Goal: Task Accomplishment & Management: Use online tool/utility

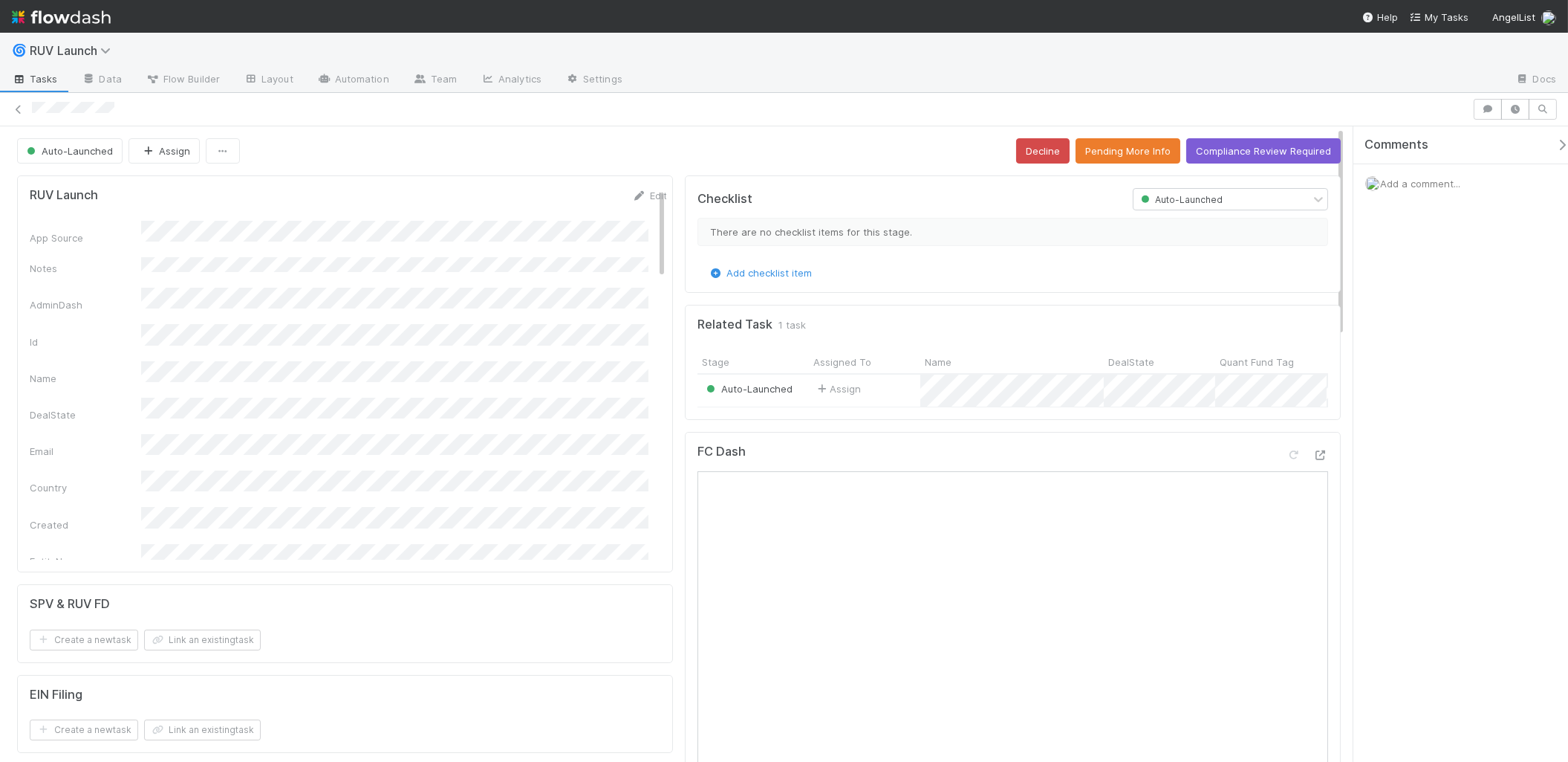
click at [634, 4] on nav "Help My Tasks AngelList" at bounding box center [784, 16] width 1568 height 33
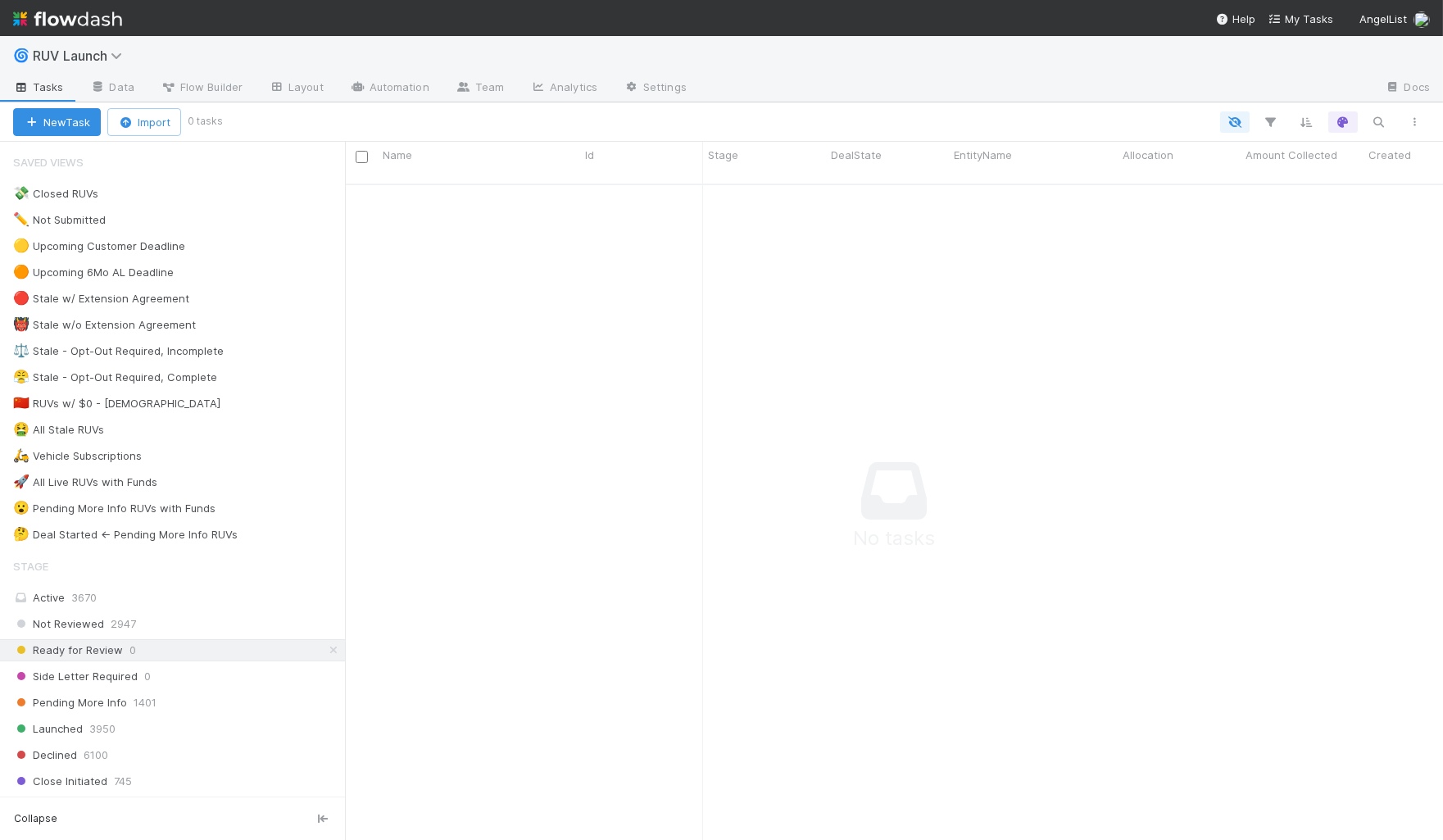
scroll to position [642, 1070]
click at [80, 56] on span "RUV Launch" at bounding box center [82, 55] width 98 height 17
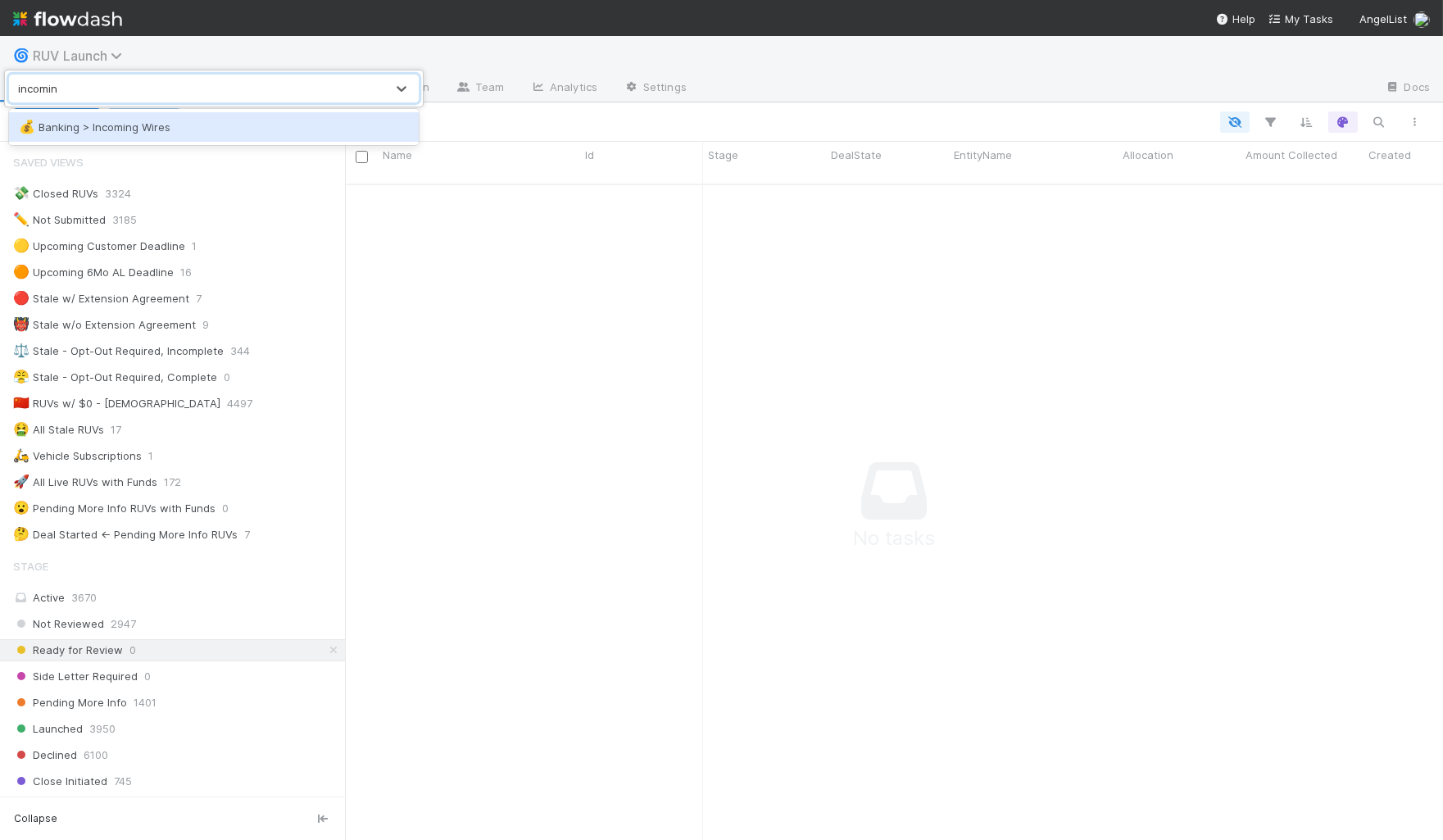
type input "incoming"
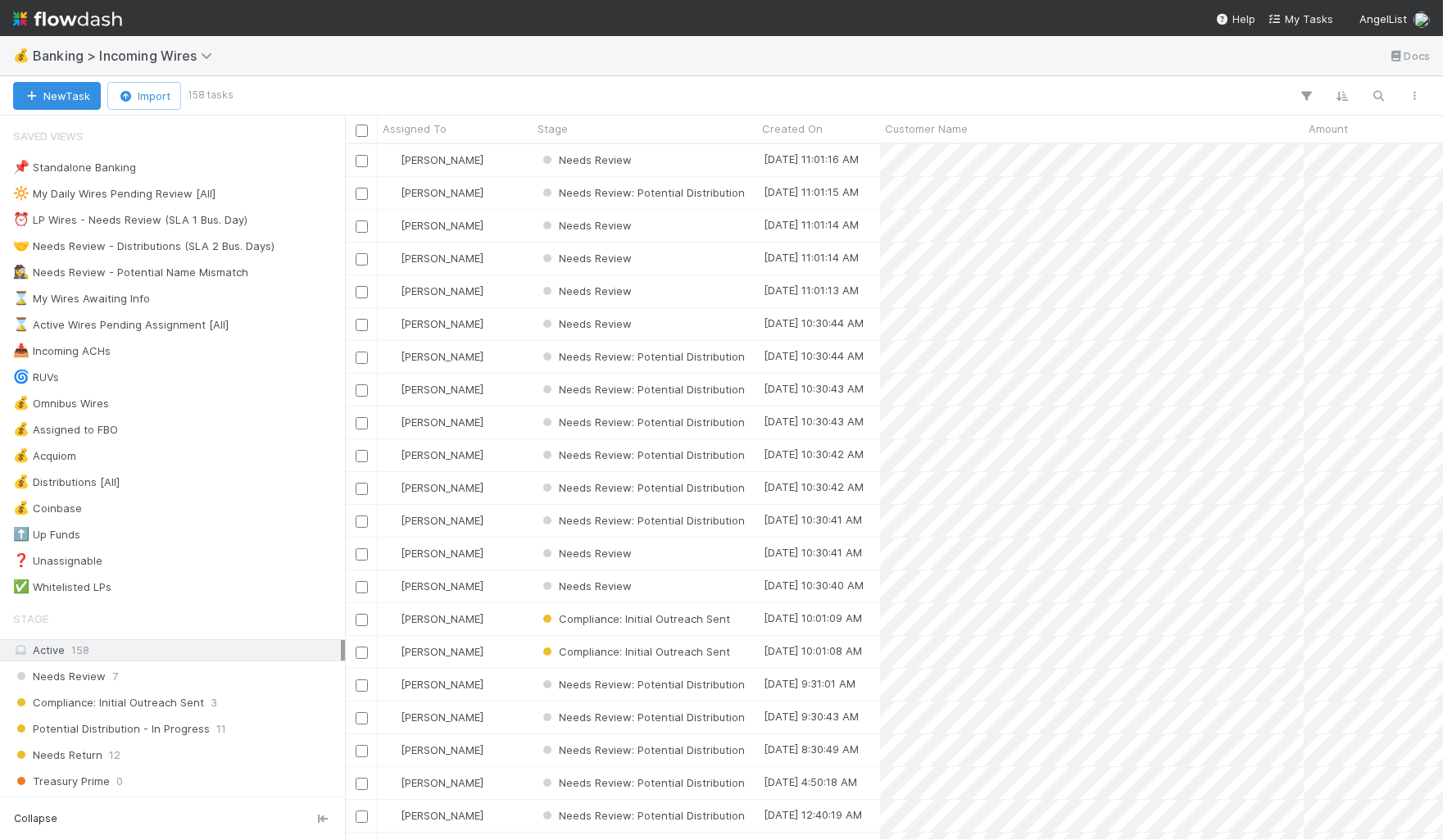
scroll to position [682, 1084]
click at [1381, 98] on icon "button" at bounding box center [1379, 96] width 17 height 15
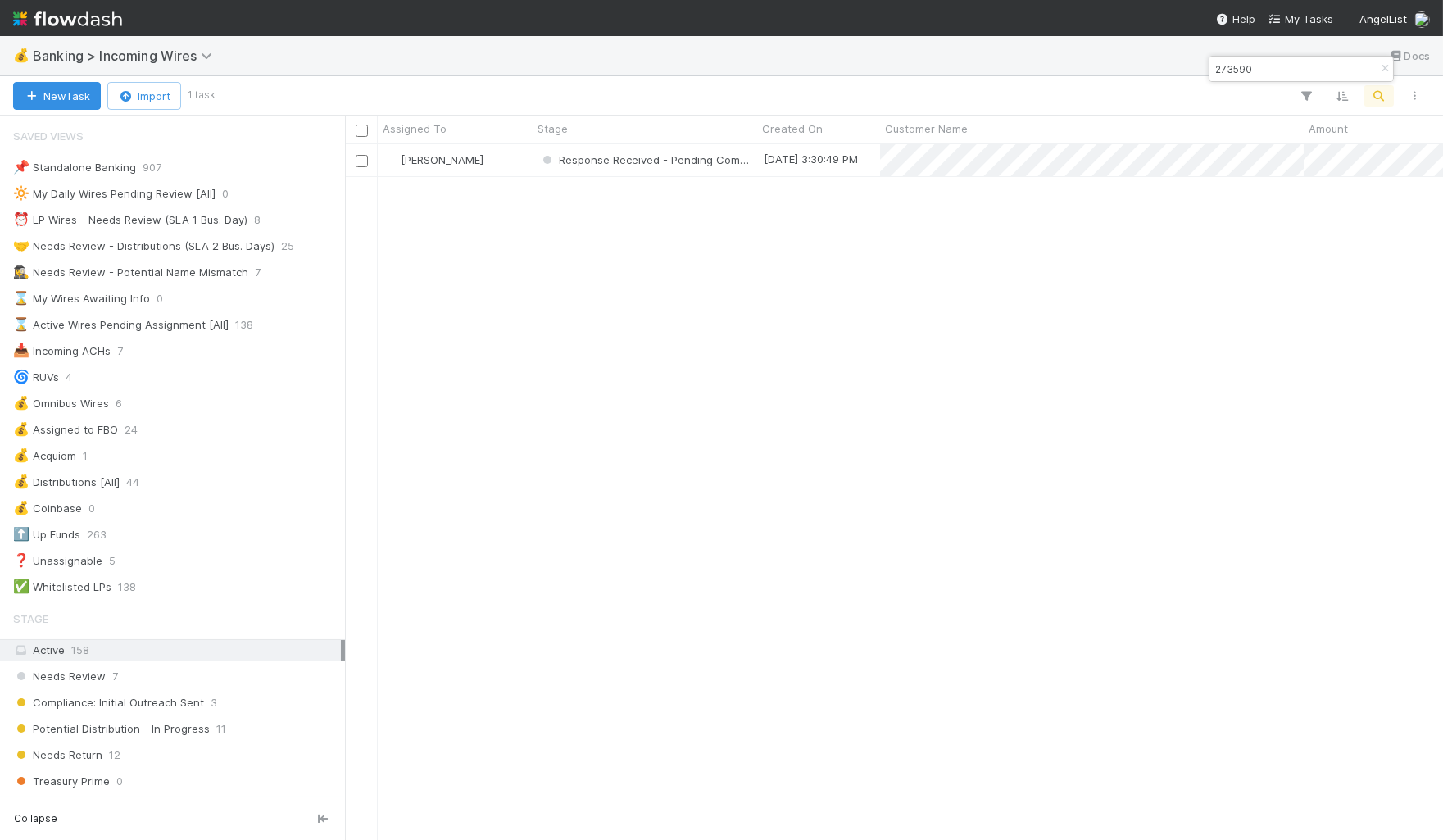
type input "273590"
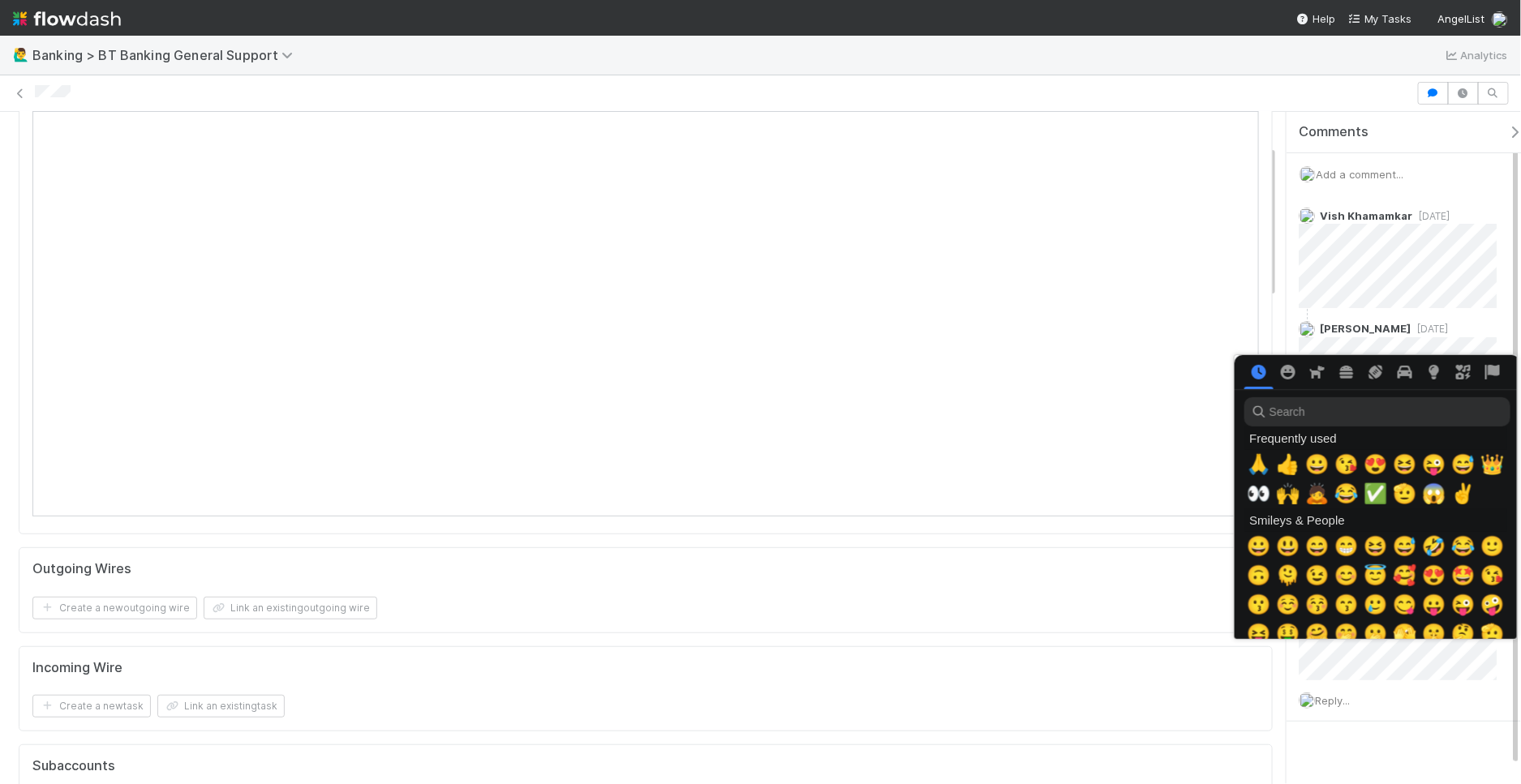
scroll to position [0, 7]
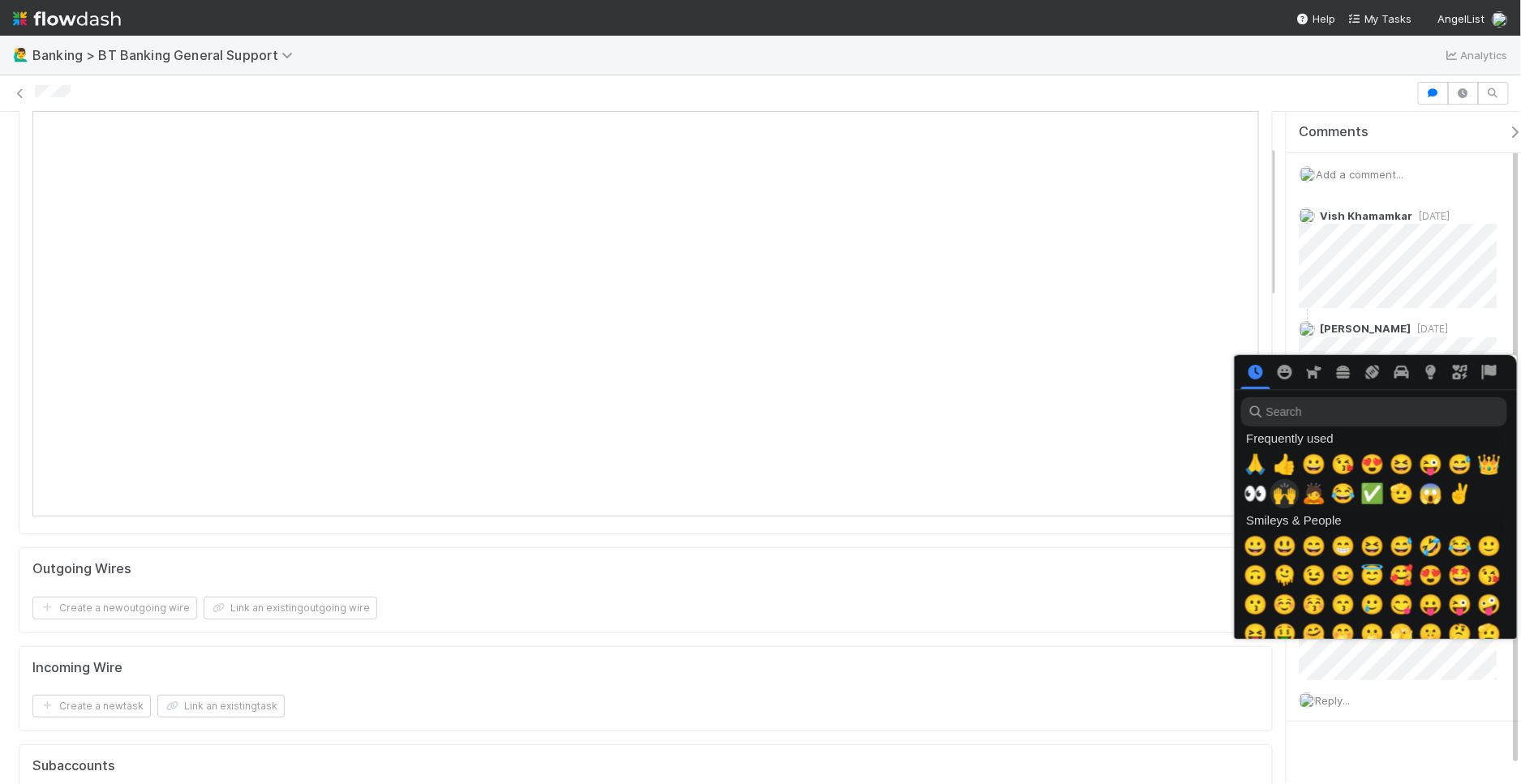
click at [1280, 500] on span "🙌" at bounding box center [1285, 494] width 25 height 23
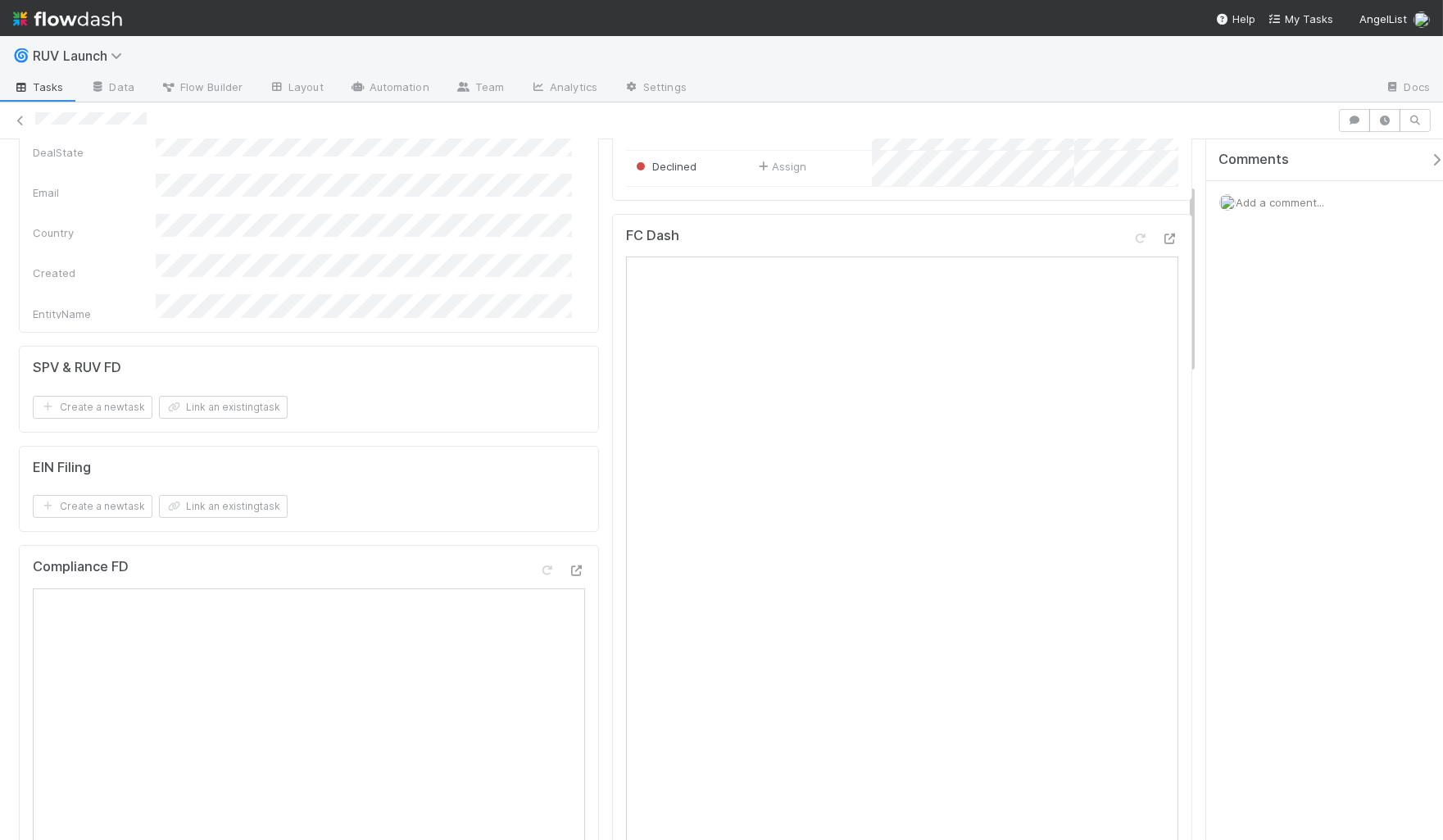
scroll to position [310, 0]
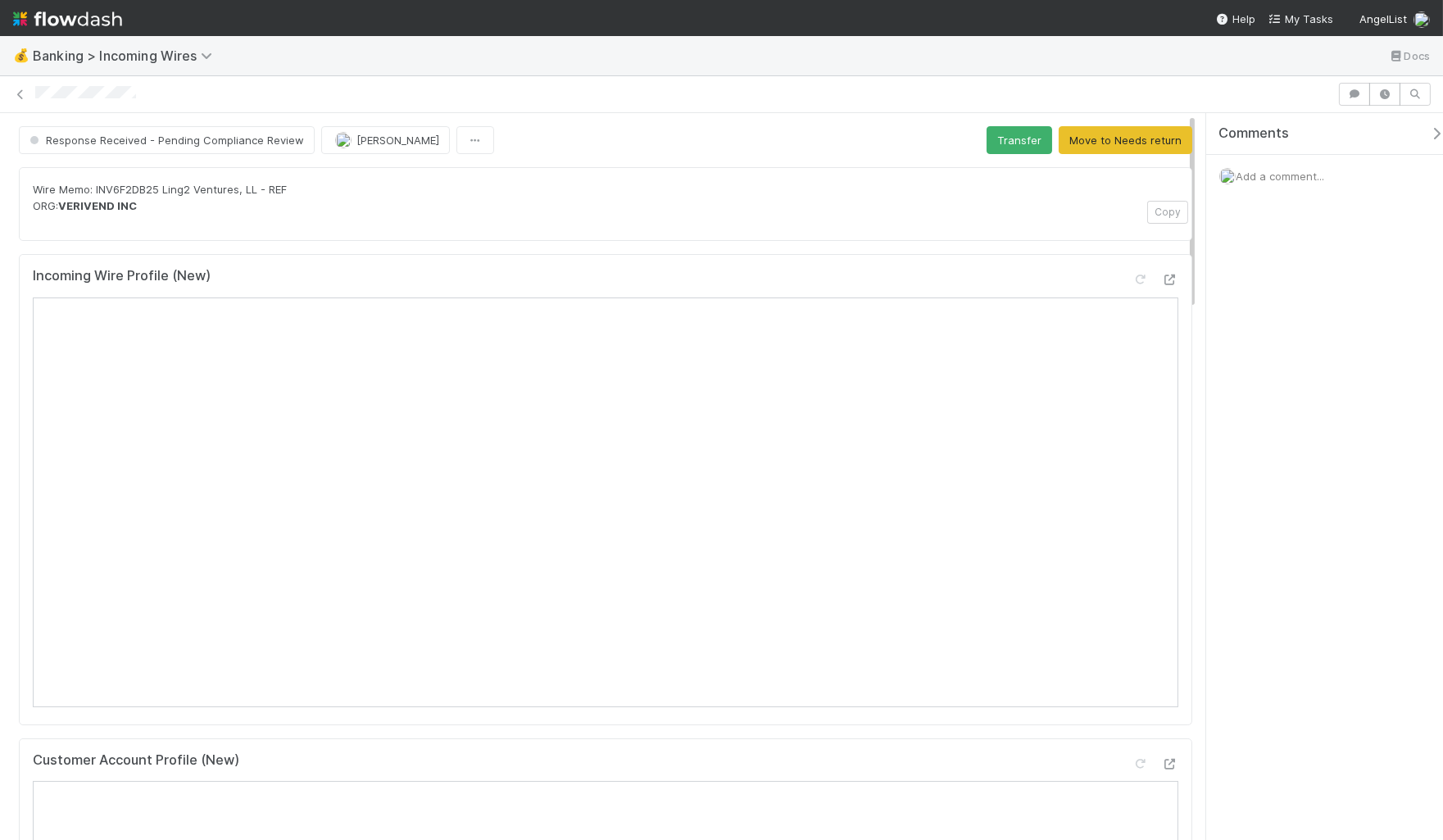
click at [1314, 176] on span "Add a comment..." at bounding box center [1279, 176] width 88 height 13
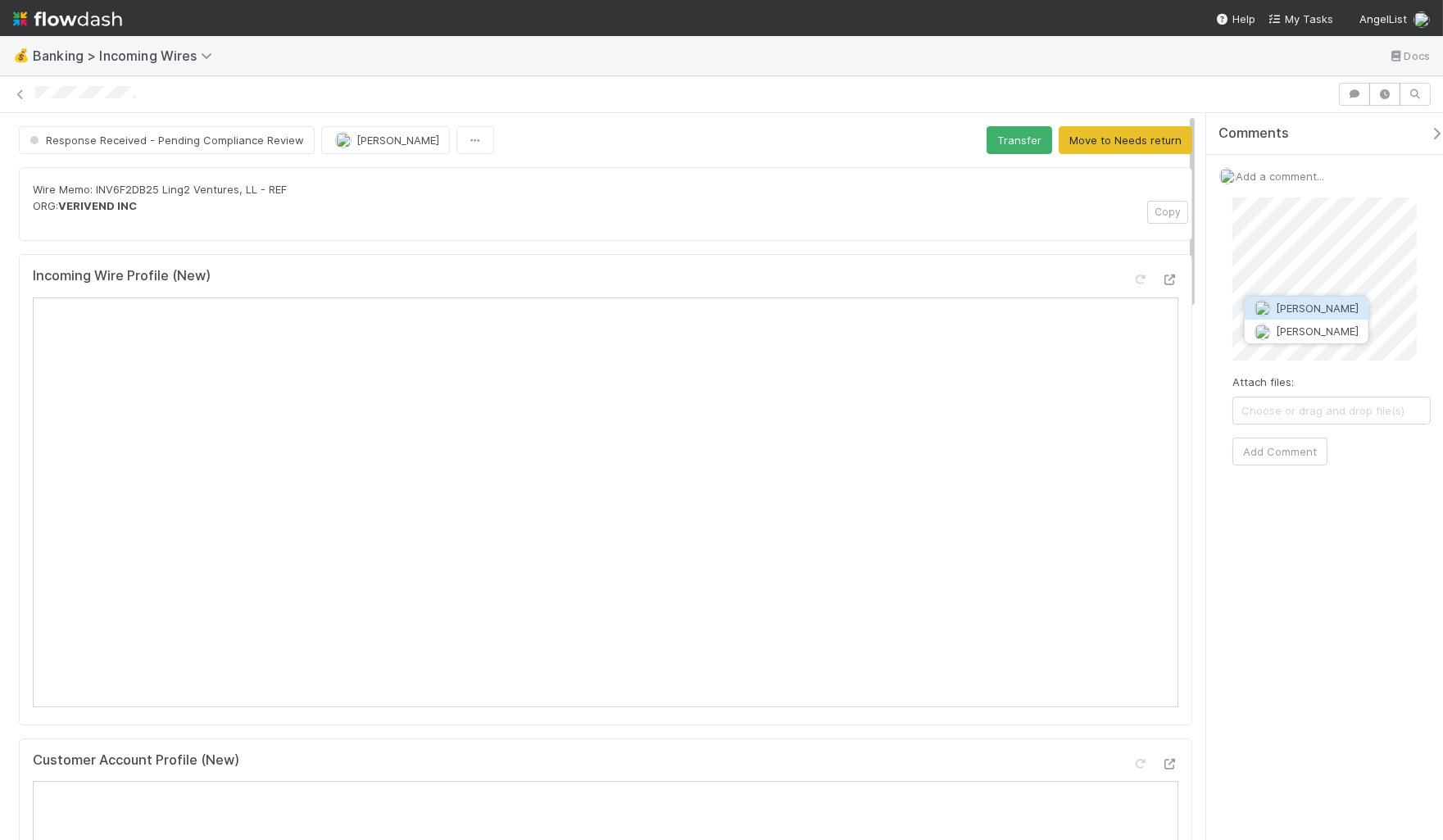
click at [1355, 317] on button "Nate Eisenstein" at bounding box center [1307, 308] width 124 height 23
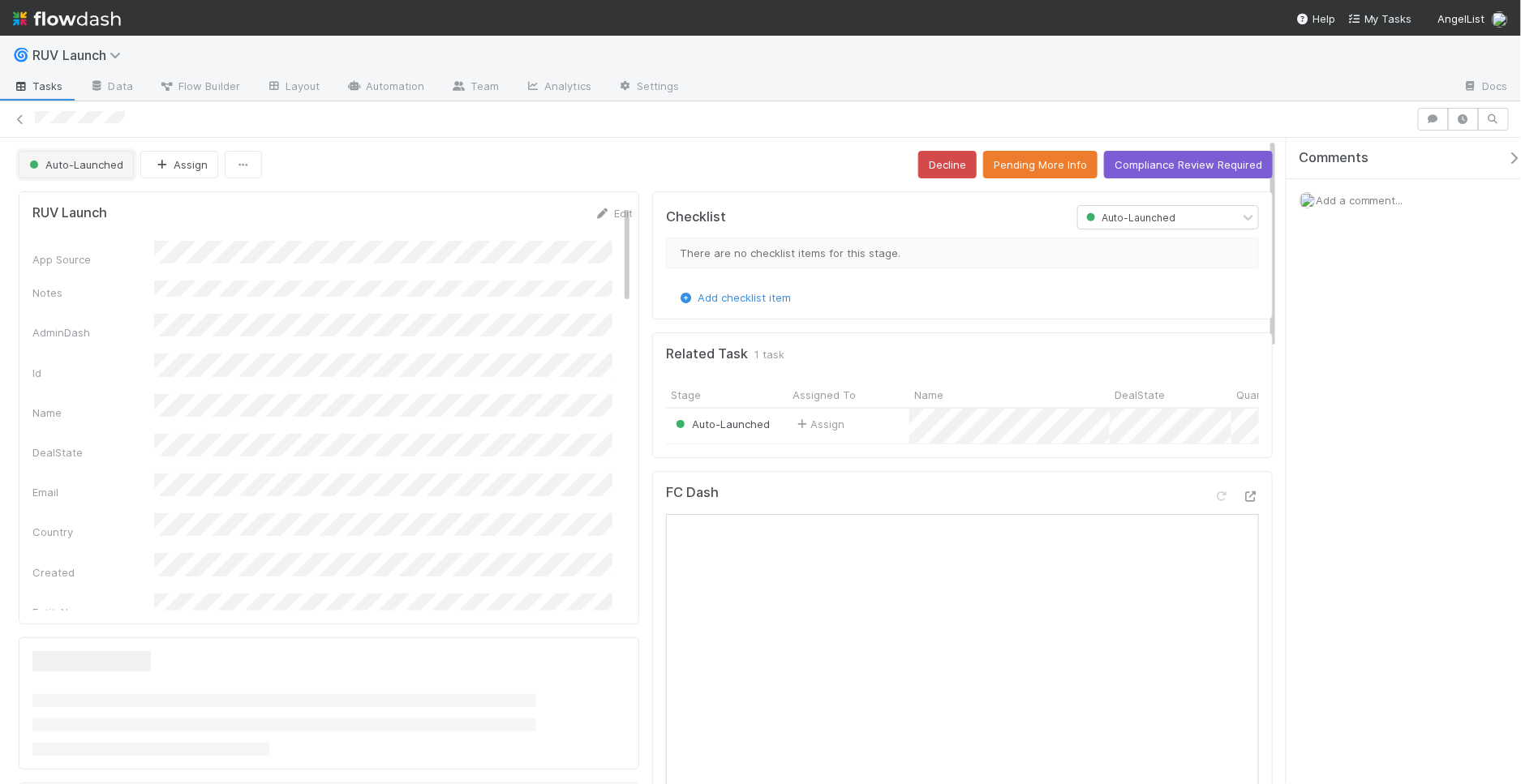
click at [67, 166] on span "Auto-Launched" at bounding box center [74, 164] width 97 height 13
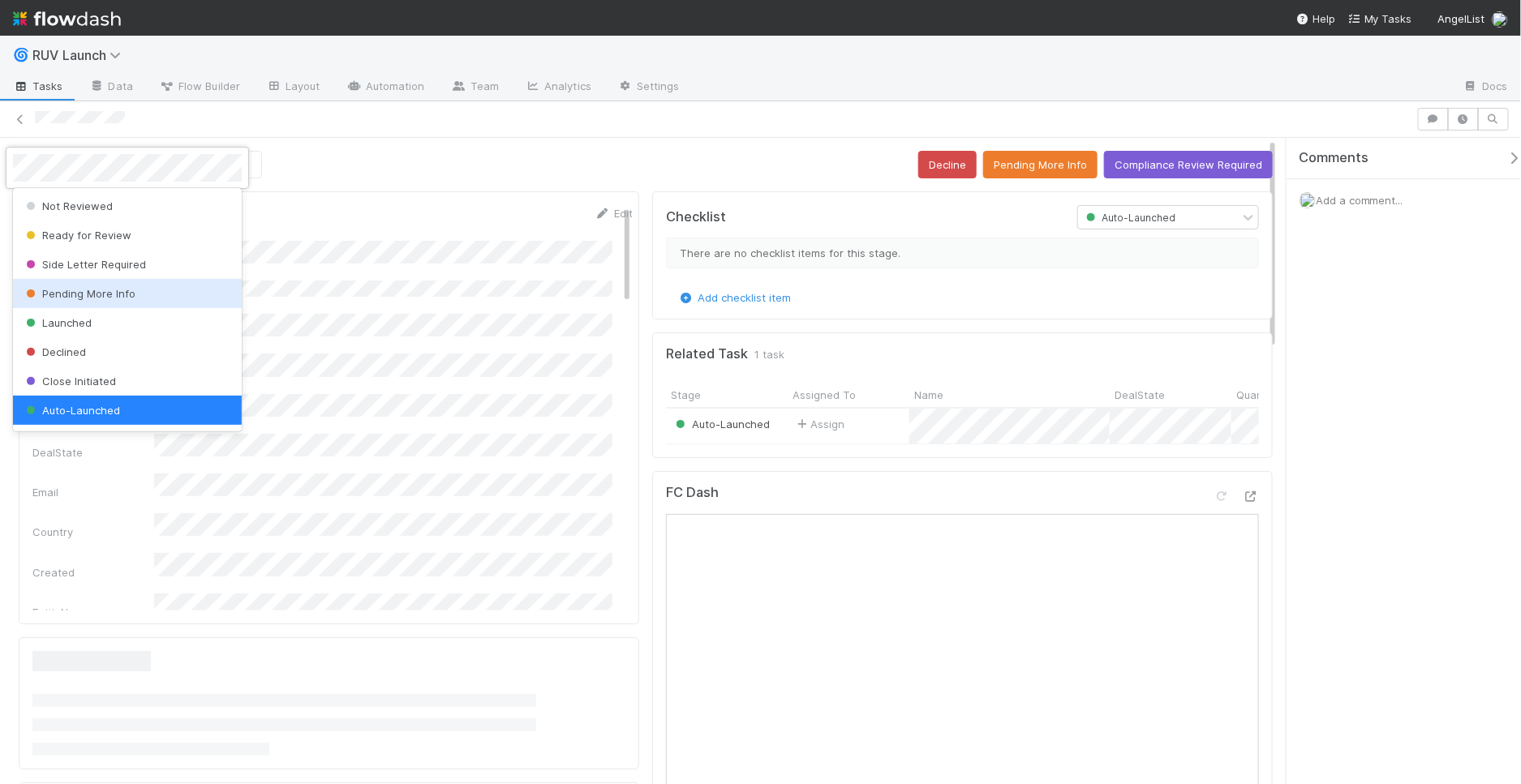
scroll to position [3, 0]
click at [106, 278] on div "Pending More Info" at bounding box center [127, 291] width 228 height 29
